Goal: Task Accomplishment & Management: Use online tool/utility

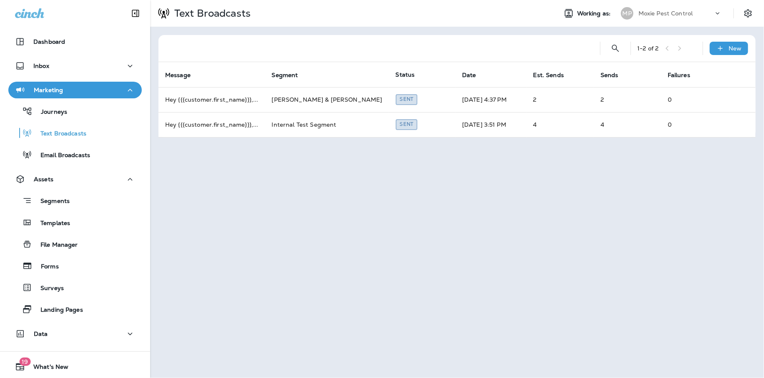
click at [678, 10] on p "Moxie Pest Control" at bounding box center [666, 13] width 55 height 7
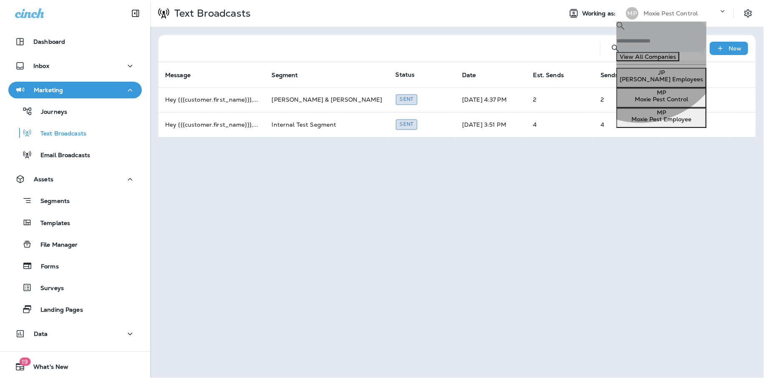
click at [642, 123] on p "Moxie Pest Employee" at bounding box center [661, 119] width 83 height 7
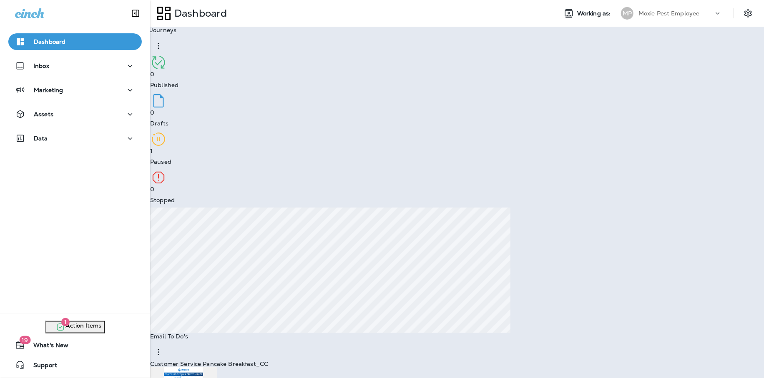
click at [70, 39] on p "Continue to Dashboard" at bounding box center [36, 35] width 66 height 7
click at [85, 139] on div "Data" at bounding box center [75, 139] width 120 height 10
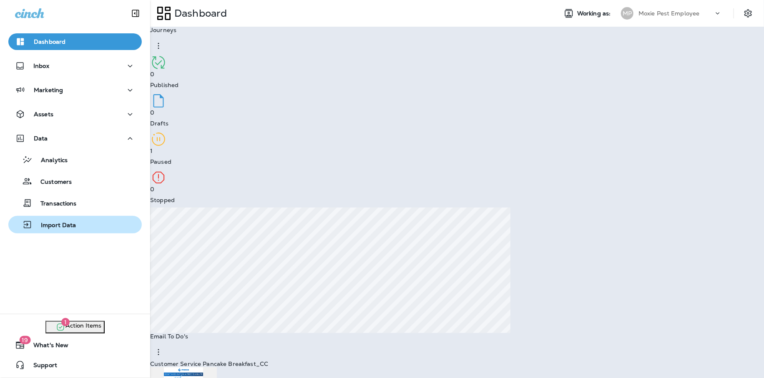
click at [71, 221] on div "Import Data" at bounding box center [44, 225] width 65 height 13
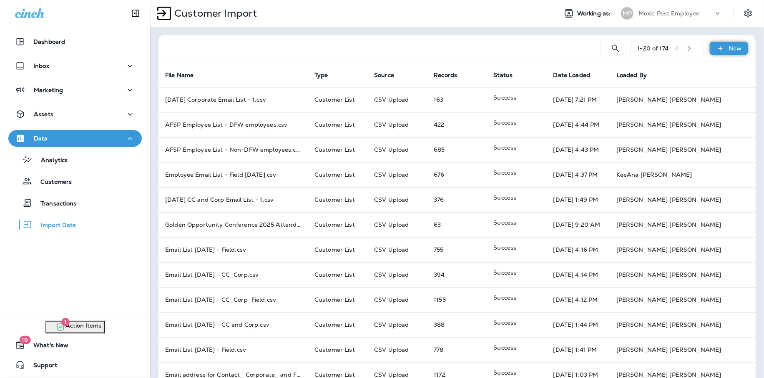
click at [727, 49] on div "New" at bounding box center [729, 48] width 38 height 13
click at [711, 75] on button "Customer list" at bounding box center [688, 65] width 45 height 20
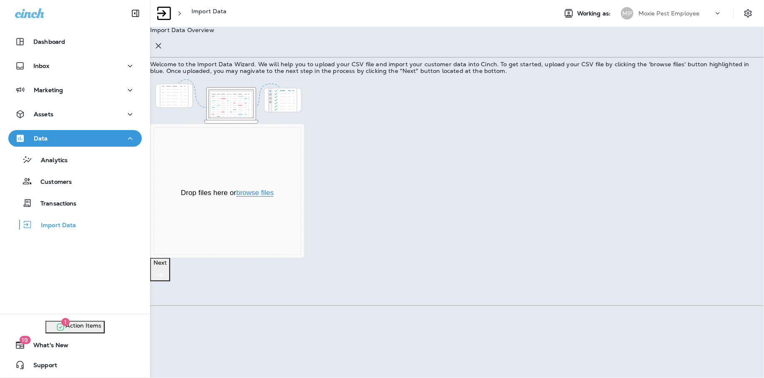
click at [274, 197] on button "browse files" at bounding box center [256, 193] width 38 height 8
click at [167, 266] on p "Next" at bounding box center [160, 263] width 13 height 7
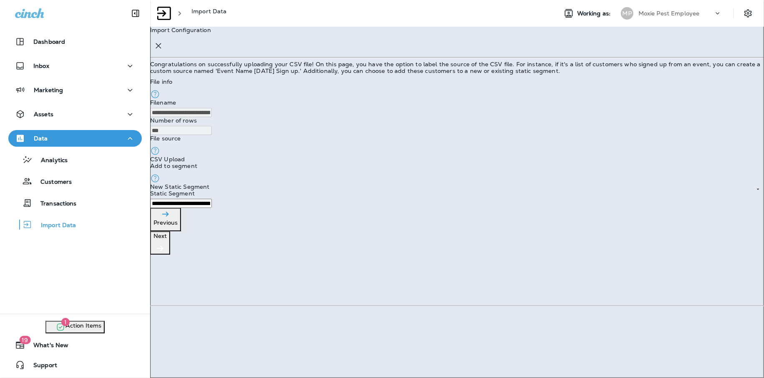
click at [610, 255] on div "**********" at bounding box center [457, 141] width 614 height 228
click at [167, 239] on p "Next" at bounding box center [160, 236] width 13 height 7
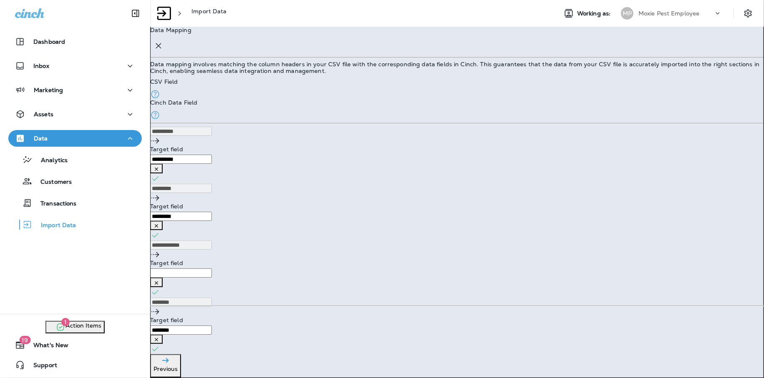
click at [212, 269] on Address "Target field" at bounding box center [181, 273] width 62 height 9
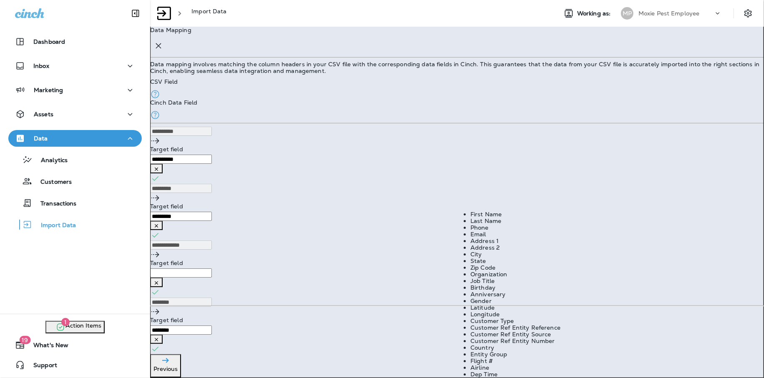
click at [492, 238] on div "Email" at bounding box center [534, 234] width 127 height 7
type Address "*****"
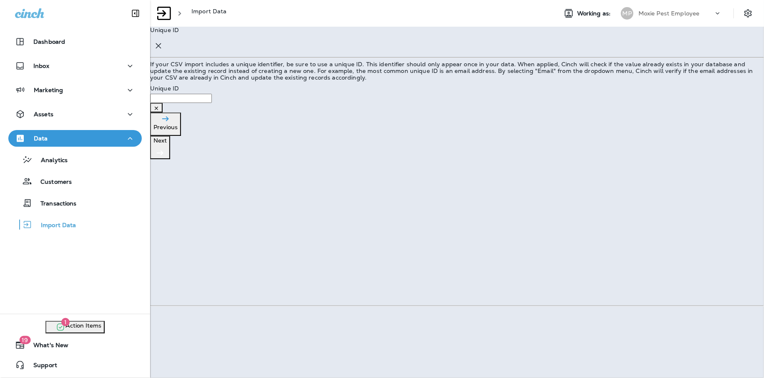
click at [352, 113] on div "Unique ID" at bounding box center [457, 103] width 614 height 19
click at [344, 168] on li "Email Address" at bounding box center [363, 164] width 127 height 7
type input "**********"
click at [167, 144] on p "Next" at bounding box center [160, 140] width 13 height 7
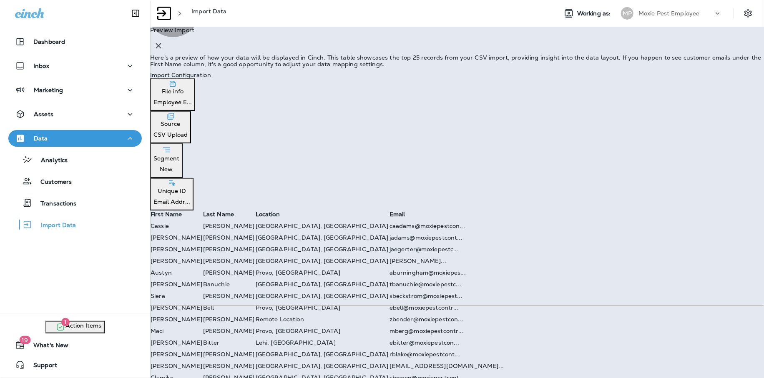
click at [26, 82] on button "Import" at bounding box center [13, 77] width 26 height 9
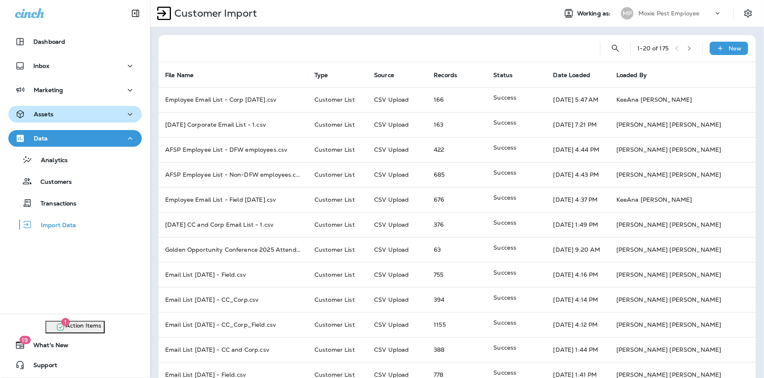
click at [74, 117] on div "Assets" at bounding box center [75, 114] width 120 height 10
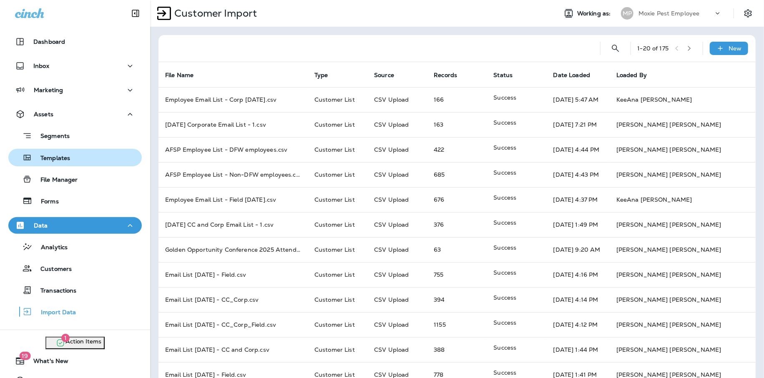
click at [56, 159] on p "Templates" at bounding box center [51, 159] width 38 height 8
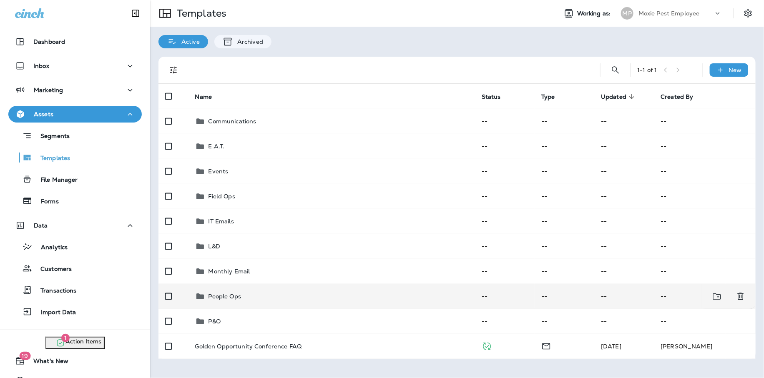
click at [223, 300] on p "People Ops" at bounding box center [225, 296] width 33 height 7
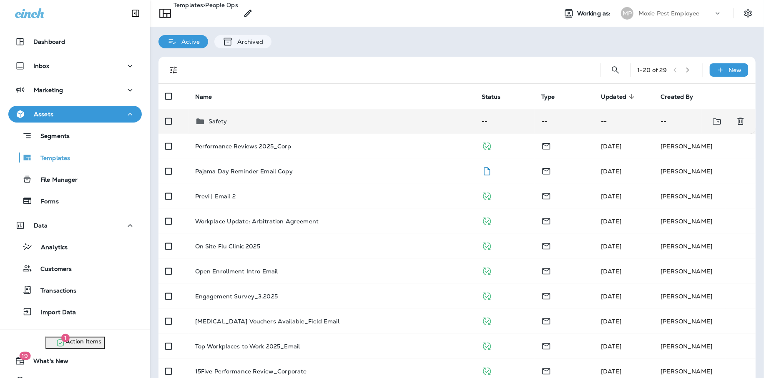
click at [239, 124] on div "Safety" at bounding box center [331, 121] width 273 height 10
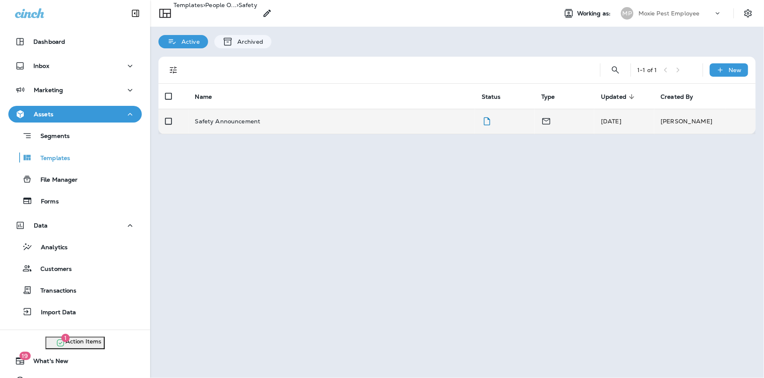
click at [271, 121] on div "Safety Announcement" at bounding box center [331, 121] width 273 height 7
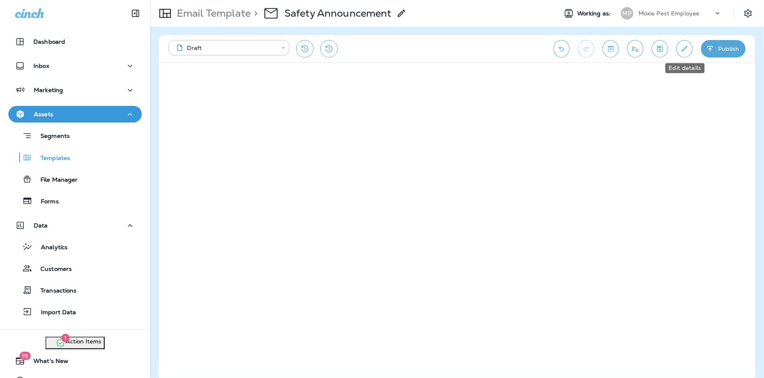
click at [690, 47] on button "Edit details" at bounding box center [685, 49] width 16 height 18
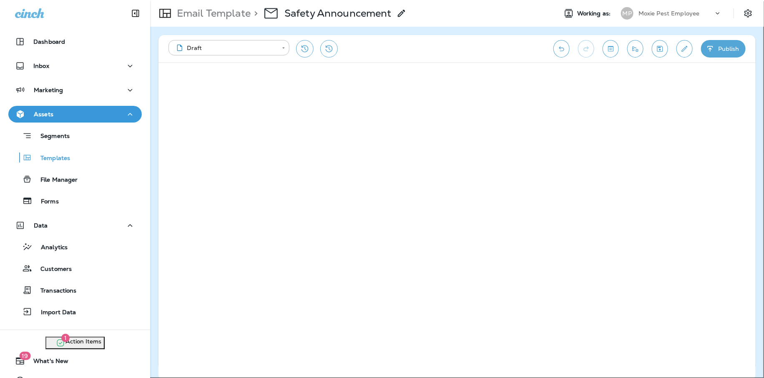
click at [26, 164] on button "Cancel" at bounding box center [13, 159] width 26 height 9
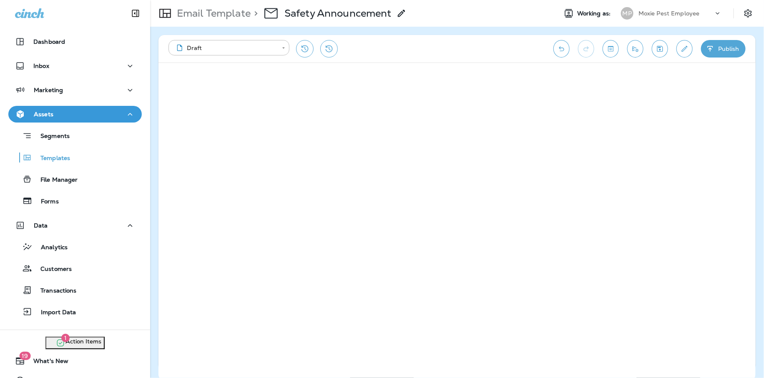
click at [683, 49] on icon "Edit details" at bounding box center [685, 49] width 6 height 6
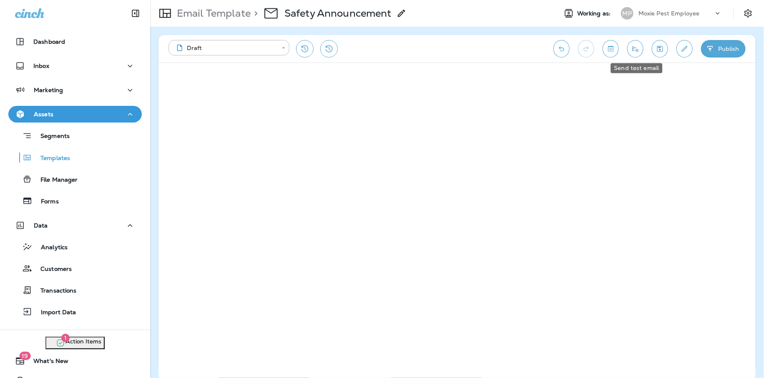
click at [637, 48] on icon "Send test email" at bounding box center [635, 49] width 9 height 8
click at [640, 49] on icon "Send test email" at bounding box center [635, 49] width 9 height 8
click at [634, 45] on icon "Send test email" at bounding box center [635, 49] width 9 height 8
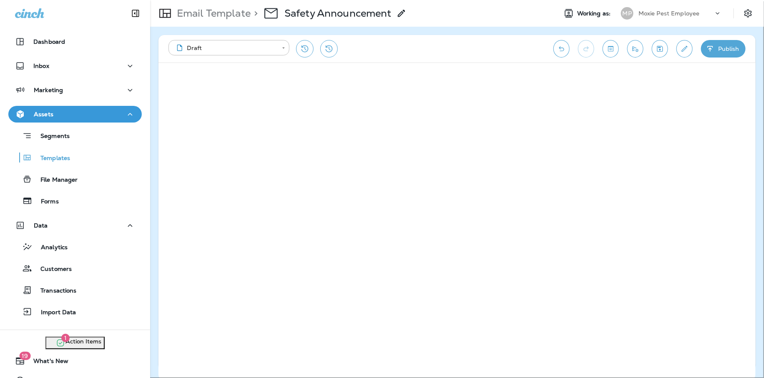
click at [47, 149] on button "Send" at bounding box center [36, 144] width 21 height 9
click at [734, 49] on button "Publish" at bounding box center [723, 49] width 45 height 18
click at [53, 164] on button "Publish" at bounding box center [40, 159] width 28 height 9
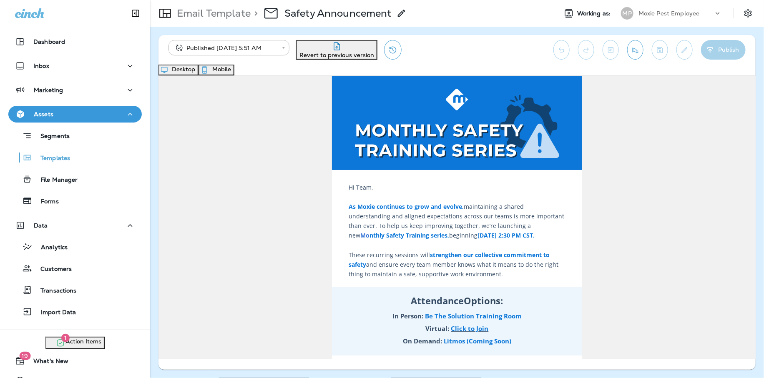
click at [665, 17] on div "Moxie Pest Employee" at bounding box center [676, 13] width 75 height 13
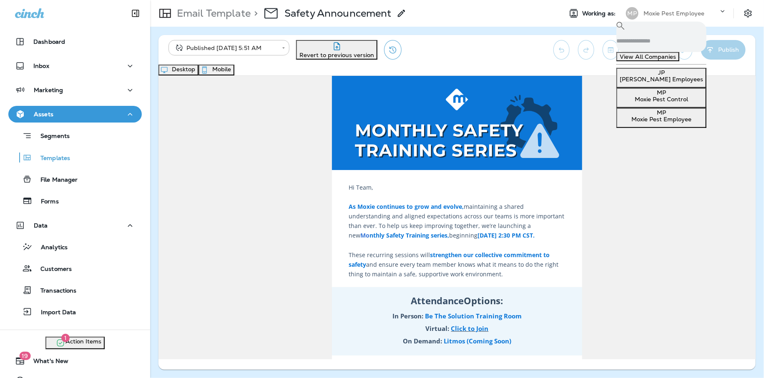
click at [652, 103] on p "Moxie Pest Control" at bounding box center [661, 99] width 83 height 7
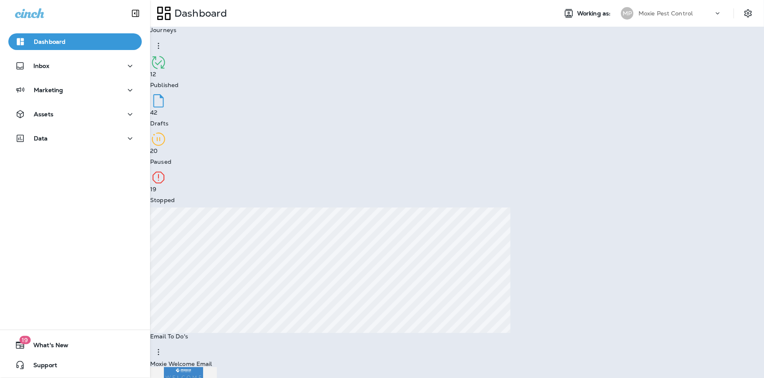
click at [70, 39] on p "Continue to Dashboard" at bounding box center [36, 35] width 66 height 7
click at [64, 112] on div "Assets" at bounding box center [75, 114] width 120 height 10
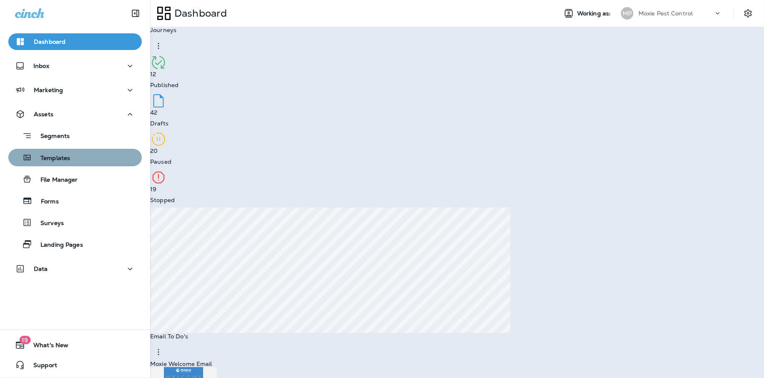
click at [66, 155] on p "Templates" at bounding box center [51, 159] width 38 height 8
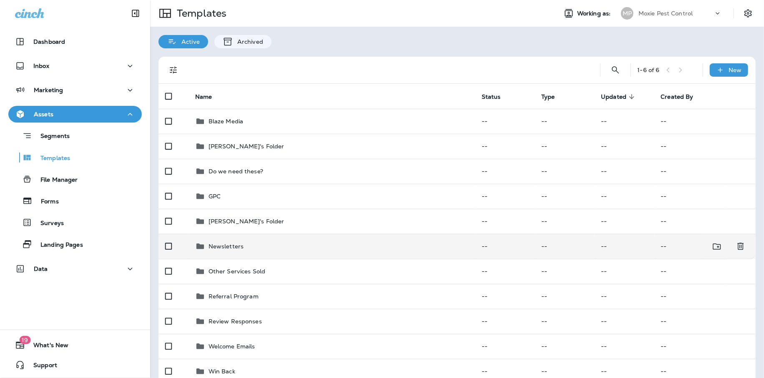
click at [300, 247] on div "Newsletters" at bounding box center [331, 247] width 273 height 10
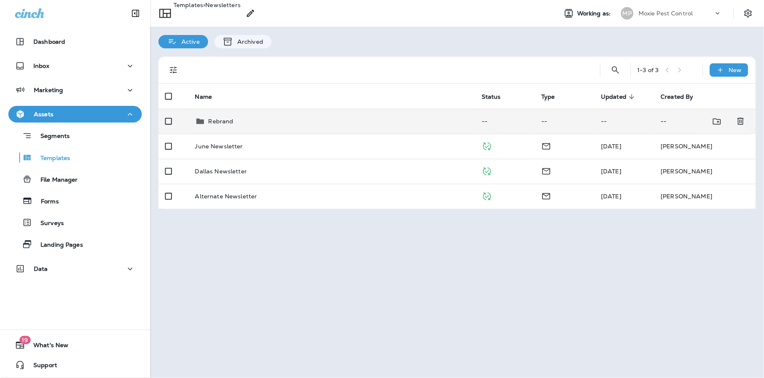
click at [255, 124] on div "Rebrand" at bounding box center [331, 121] width 273 height 10
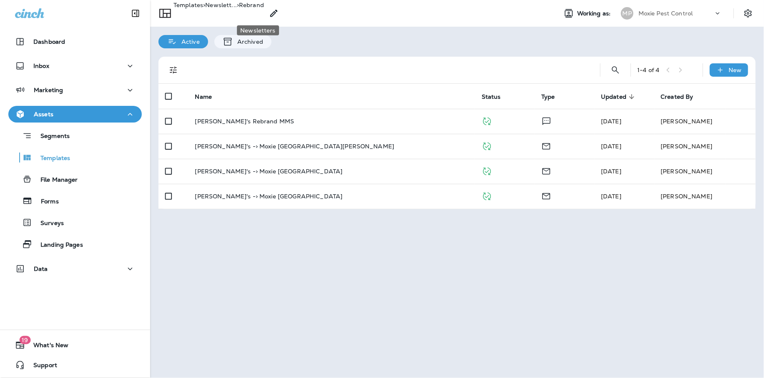
click at [237, 16] on p "> Newslett..." at bounding box center [220, 11] width 34 height 19
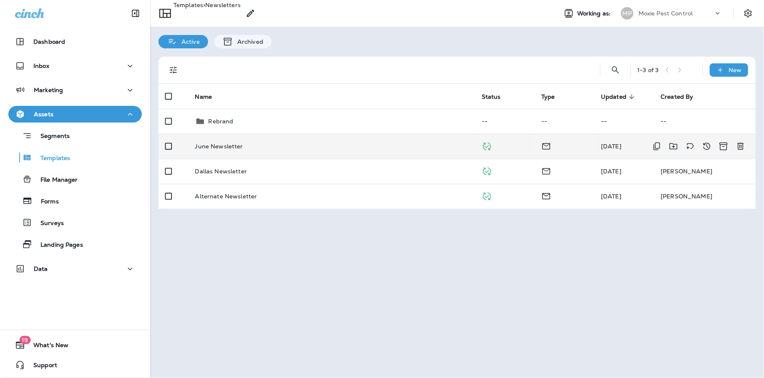
click at [214, 143] on p "June Newsletter" at bounding box center [219, 146] width 48 height 7
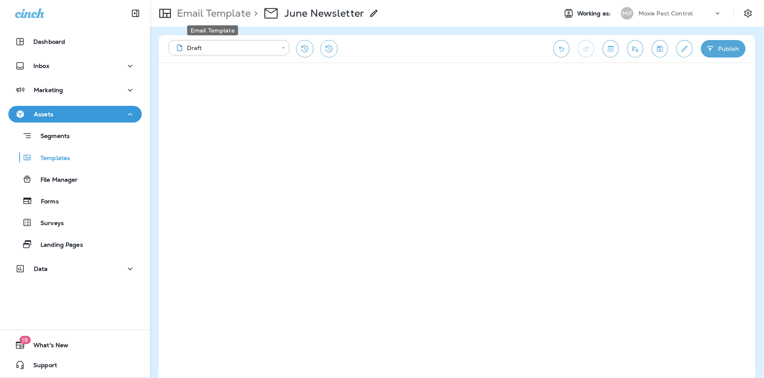
click at [224, 13] on p "Email Template" at bounding box center [212, 13] width 77 height 13
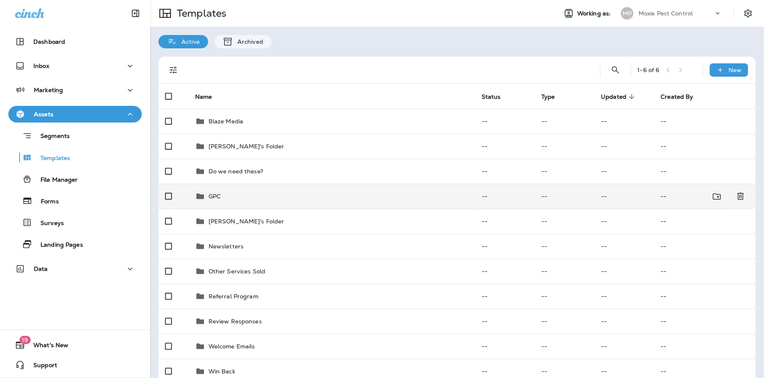
click at [241, 199] on div "GPC" at bounding box center [331, 197] width 273 height 10
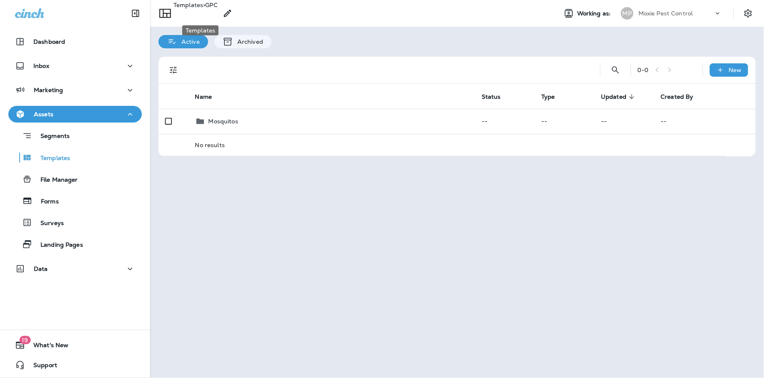
click at [203, 16] on p "Templates" at bounding box center [189, 11] width 30 height 19
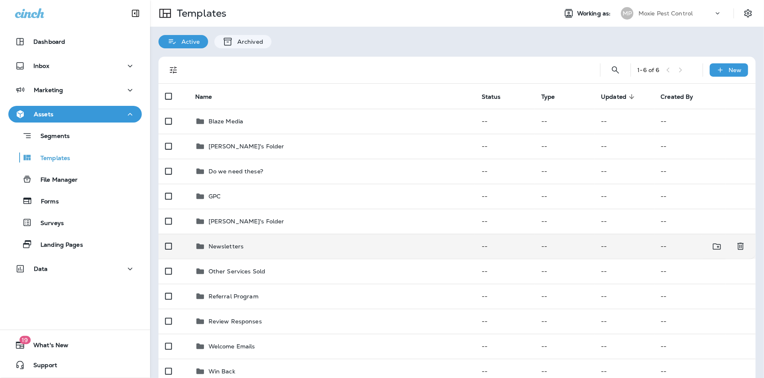
click at [229, 239] on td "Newsletters" at bounding box center [332, 246] width 287 height 25
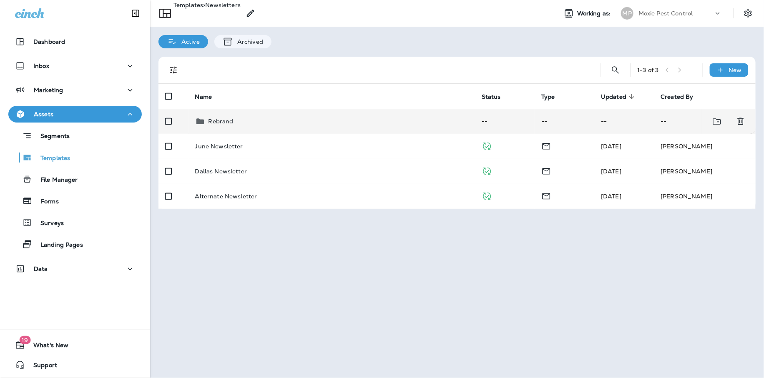
click at [235, 116] on td "Rebrand" at bounding box center [332, 121] width 287 height 25
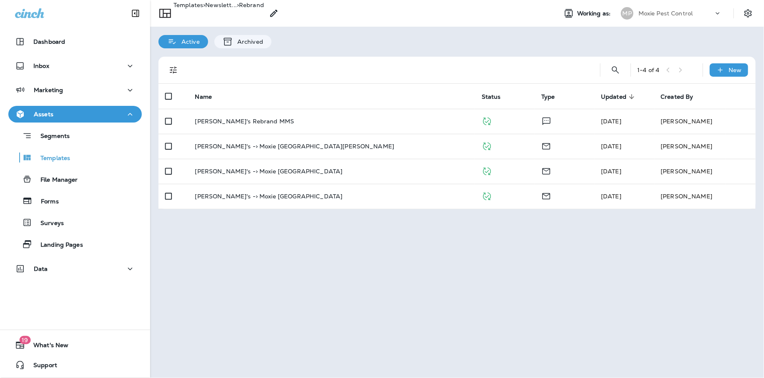
click at [237, 14] on p "> Newslett..." at bounding box center [220, 11] width 34 height 19
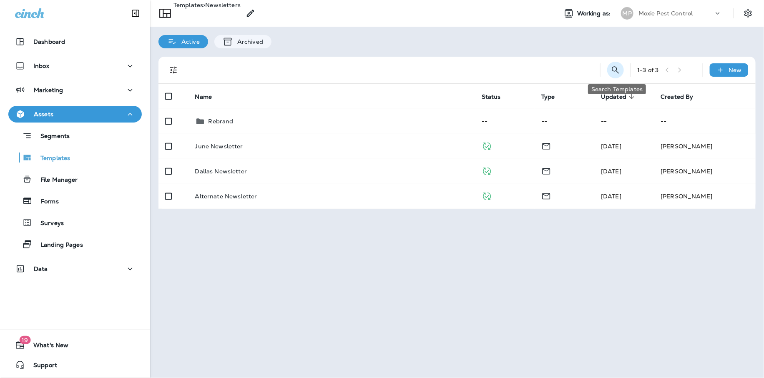
click at [618, 66] on icon "Search Templates" at bounding box center [616, 70] width 10 height 10
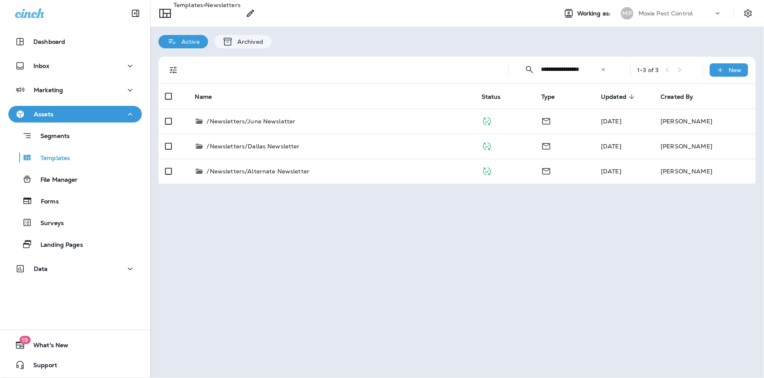
type input "**********"
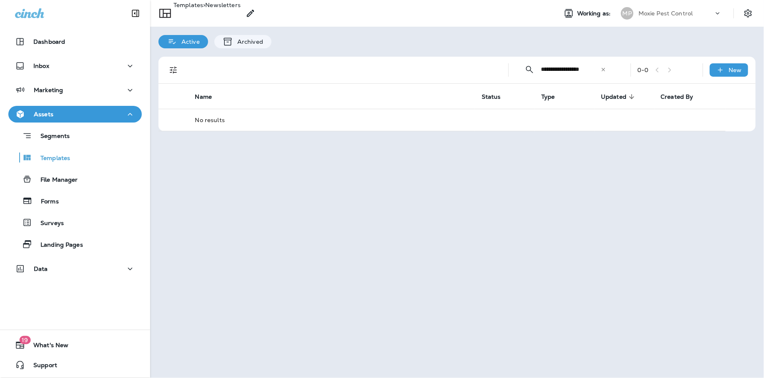
click at [602, 68] on icon at bounding box center [604, 70] width 6 height 6
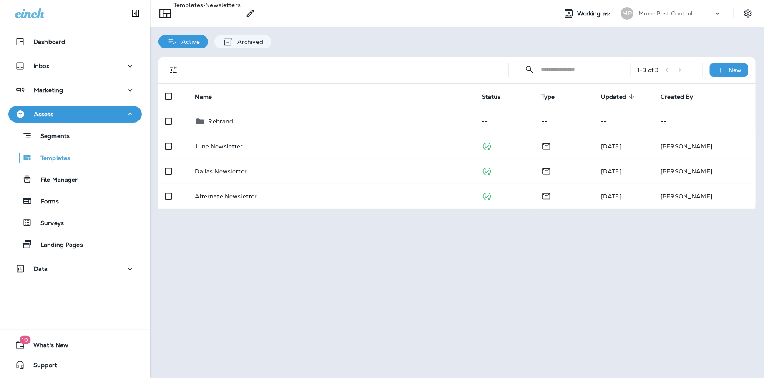
click at [203, 14] on p "Templates" at bounding box center [189, 11] width 30 height 19
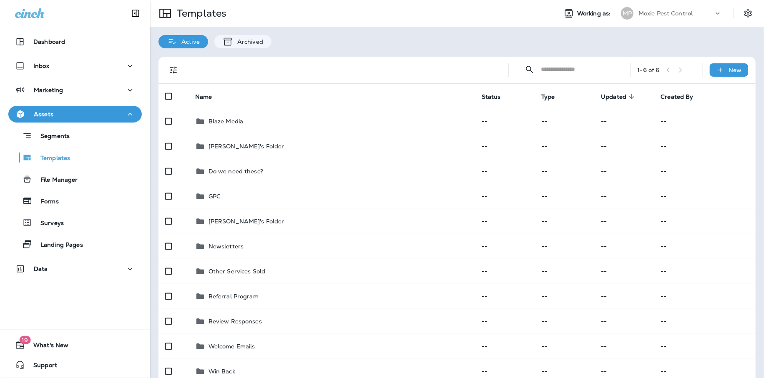
click at [583, 76] on input "text" at bounding box center [579, 69] width 74 height 22
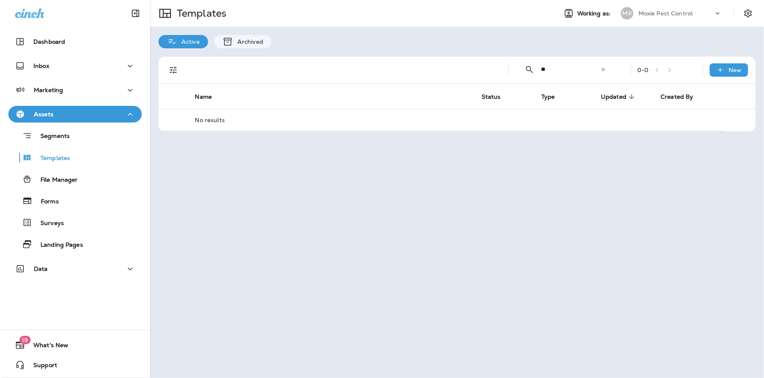
type input "*"
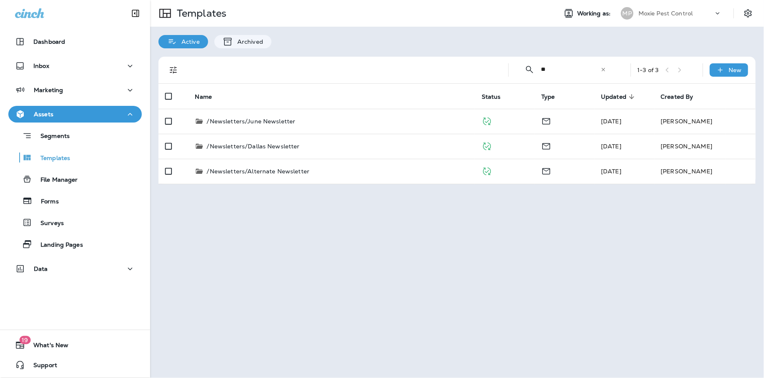
type input "*"
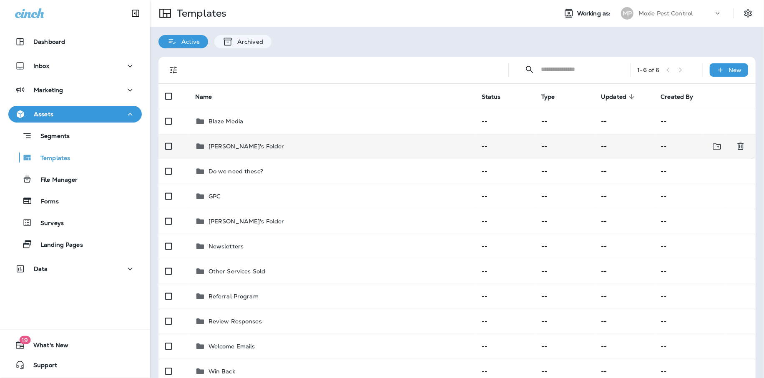
click at [272, 149] on div "[PERSON_NAME]'s Folder" at bounding box center [331, 146] width 273 height 10
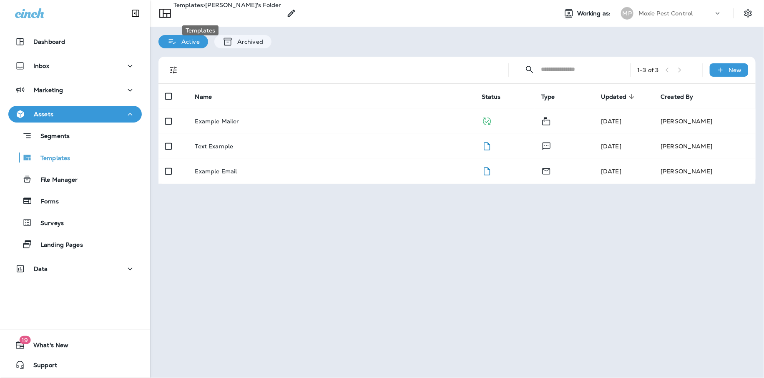
click at [203, 18] on p "Templates" at bounding box center [189, 11] width 30 height 19
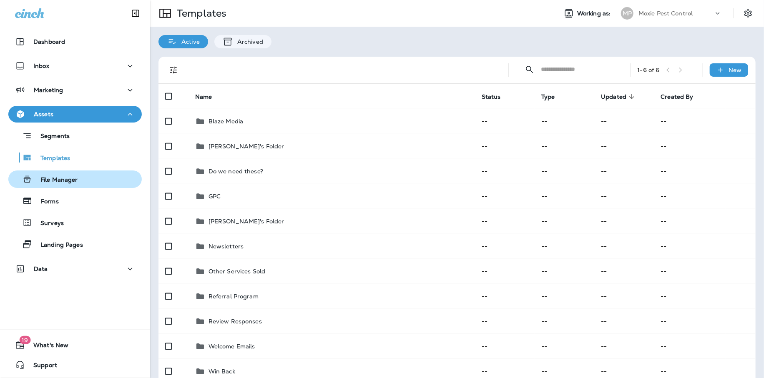
click at [59, 178] on p "File Manager" at bounding box center [55, 180] width 46 height 8
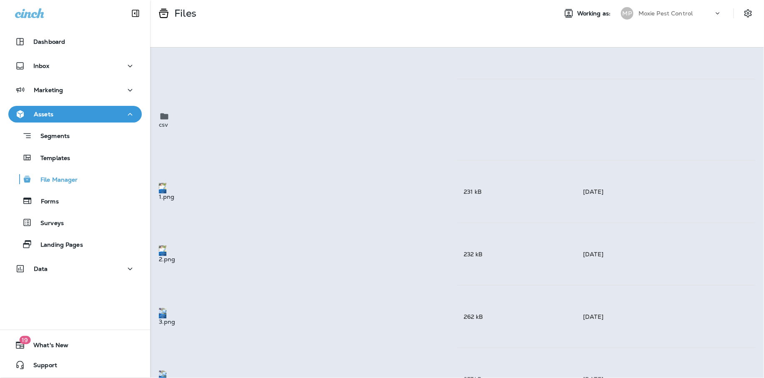
scroll to position [797, 0]
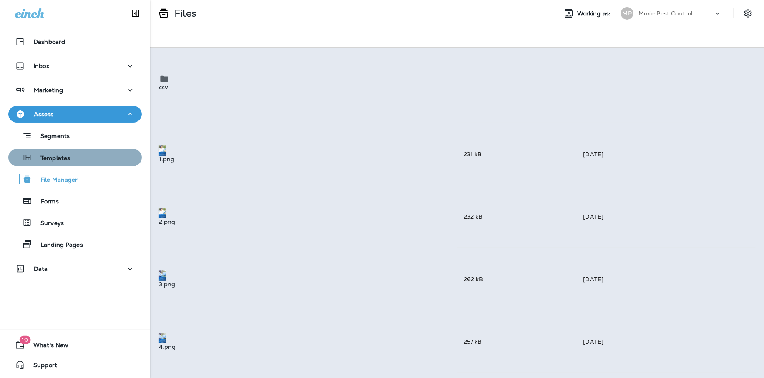
click at [73, 152] on div "Templates" at bounding box center [75, 157] width 127 height 13
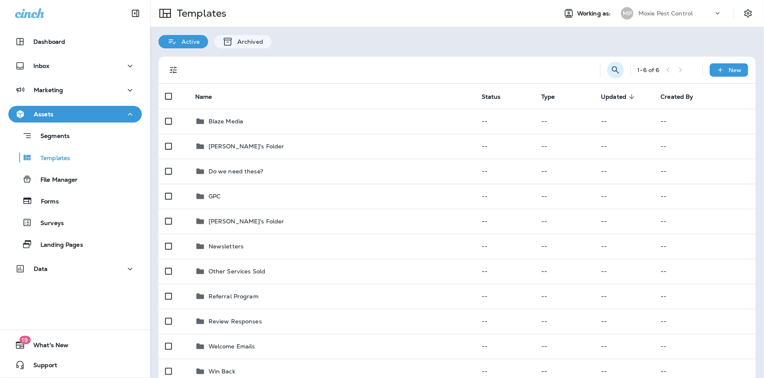
click at [614, 68] on icon "Search Templates" at bounding box center [616, 70] width 10 height 10
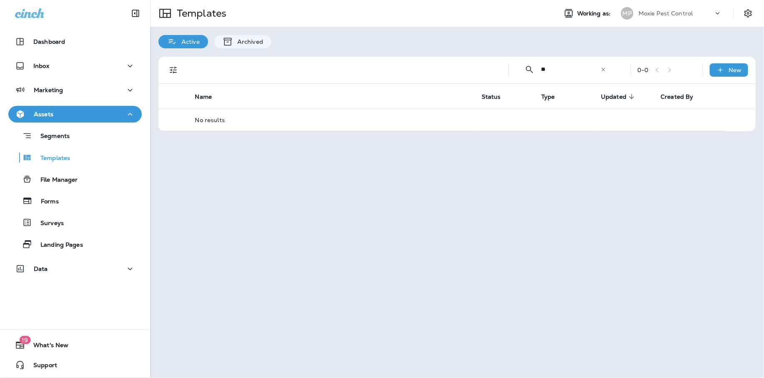
type input "*"
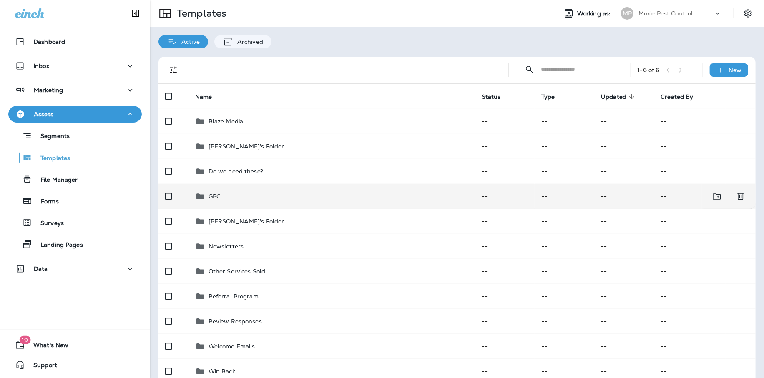
click at [241, 201] on div "GPC" at bounding box center [331, 197] width 273 height 10
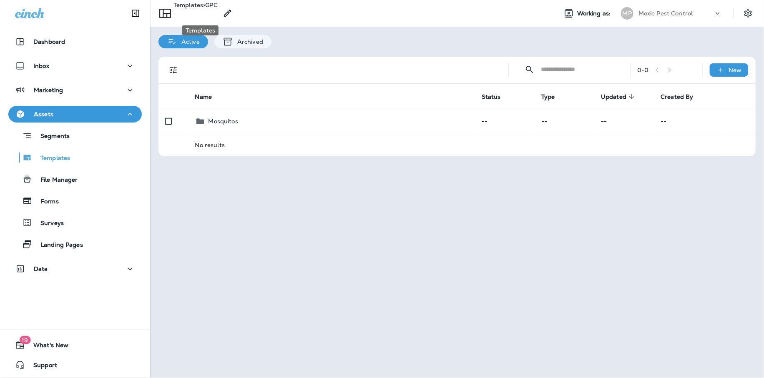
click at [193, 13] on p "Templates" at bounding box center [189, 11] width 30 height 19
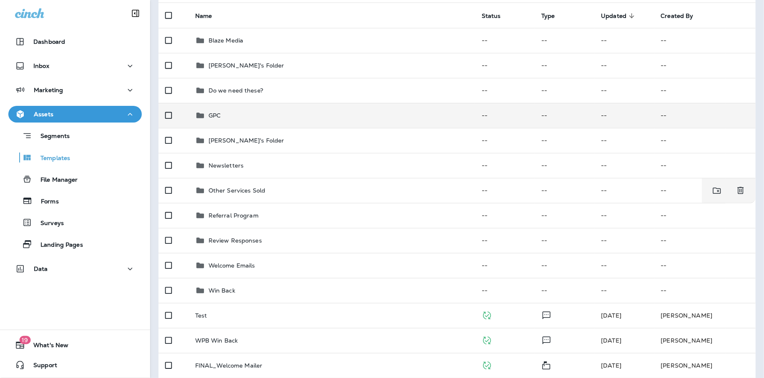
scroll to position [63, 0]
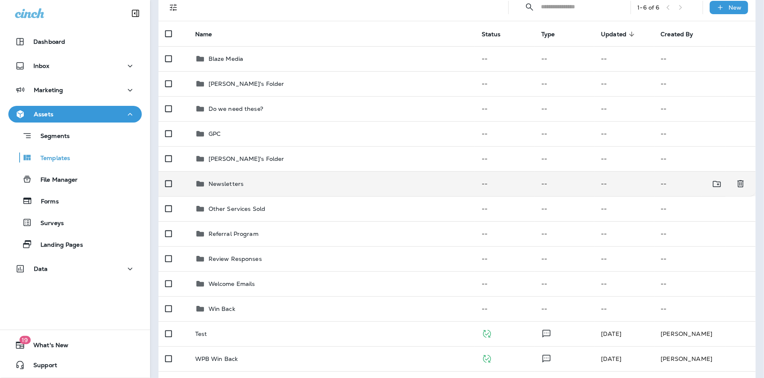
click at [201, 182] on icon at bounding box center [200, 184] width 10 height 10
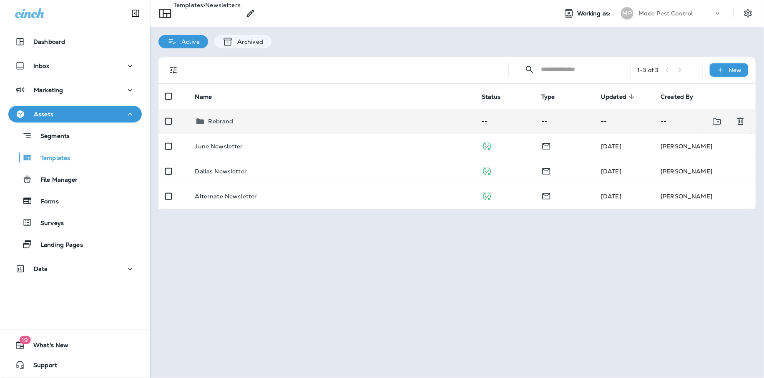
click at [210, 121] on p "Rebrand" at bounding box center [221, 121] width 25 height 7
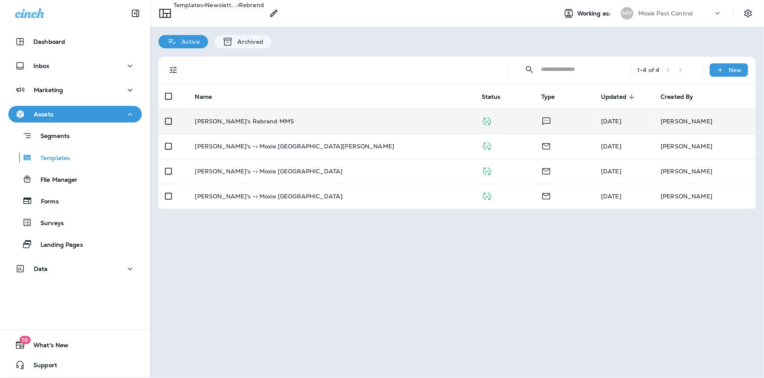
click at [212, 121] on p "[PERSON_NAME]'s Rebrand MMS" at bounding box center [244, 121] width 99 height 7
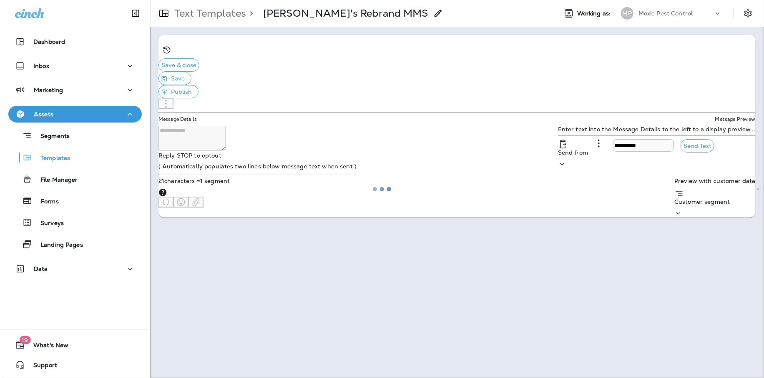
type input "**********"
type textarea "**********"
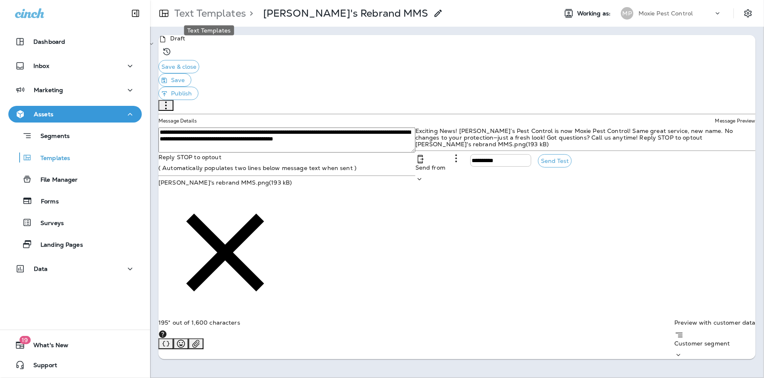
click at [226, 13] on p "Text Templates" at bounding box center [208, 13] width 75 height 13
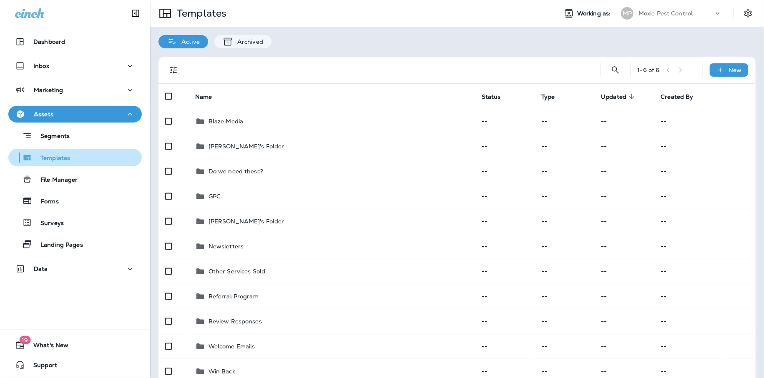
click at [58, 164] on button "Templates" at bounding box center [75, 158] width 134 height 18
click at [61, 121] on button "Assets" at bounding box center [75, 114] width 134 height 17
